Goal: Navigation & Orientation: Find specific page/section

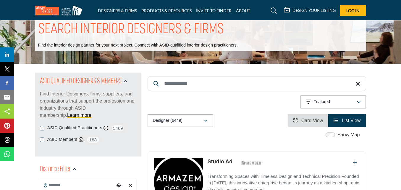
scroll to position [30, 0]
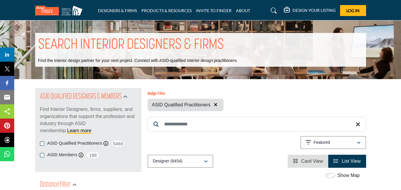
scroll to position [148, 0]
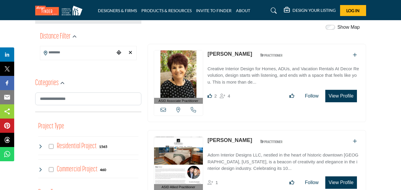
click at [120, 50] on icon "Choose your current location" at bounding box center [118, 52] width 5 height 5
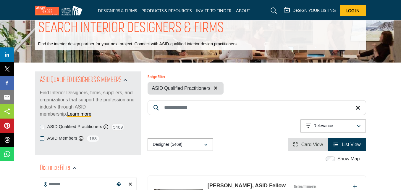
scroll to position [1, 0]
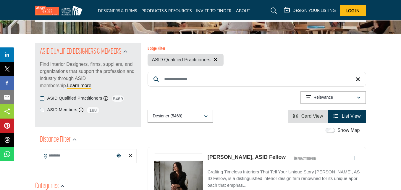
scroll to position [59, 0]
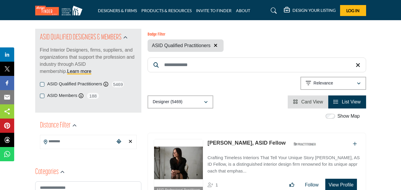
click at [77, 144] on input "Search Location" at bounding box center [77, 141] width 75 height 12
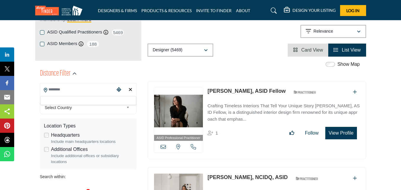
scroll to position [118, 0]
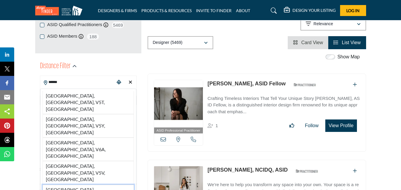
type input "**********"
type input "***"
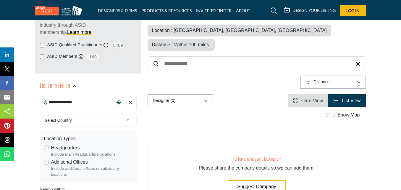
scroll to position [89, 0]
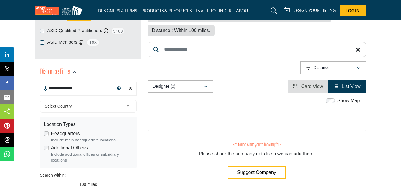
scroll to position [59, 0]
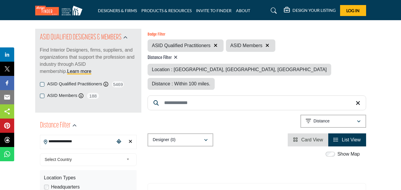
click at [119, 141] on icon "Choose your current location" at bounding box center [118, 141] width 5 height 5
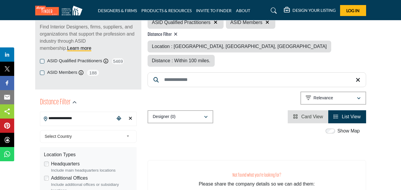
scroll to position [89, 0]
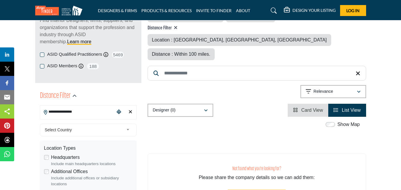
click at [83, 112] on input "**********" at bounding box center [77, 112] width 75 height 12
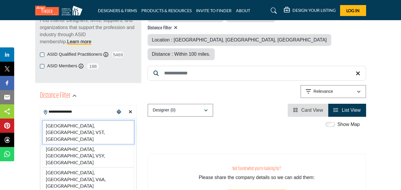
click at [81, 127] on li "Ontario St, Vancouver, BC, V5T, CAN" at bounding box center [88, 131] width 91 height 23
click at [80, 126] on span "Select Country" at bounding box center [84, 129] width 79 height 7
type input "**********"
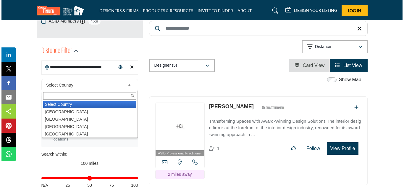
scroll to position [148, 0]
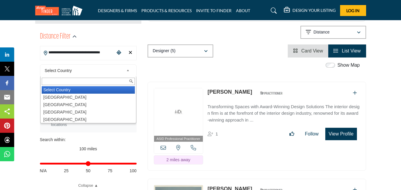
click at [344, 127] on button "View Profile" at bounding box center [340, 133] width 31 height 12
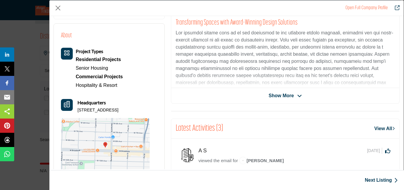
scroll to position [142, 0]
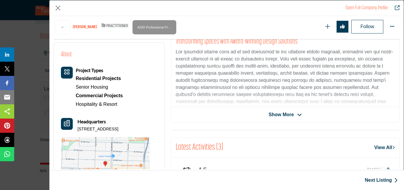
click at [290, 113] on span "Show More" at bounding box center [280, 114] width 25 height 7
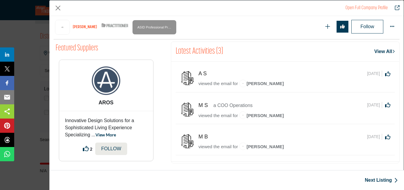
scroll to position [349, 0]
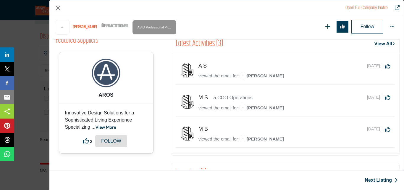
click at [103, 144] on p "Follow" at bounding box center [111, 140] width 20 height 7
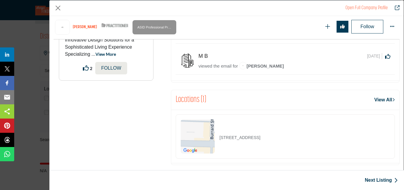
scroll to position [429, 0]
